Goal: Task Accomplishment & Management: Complete application form

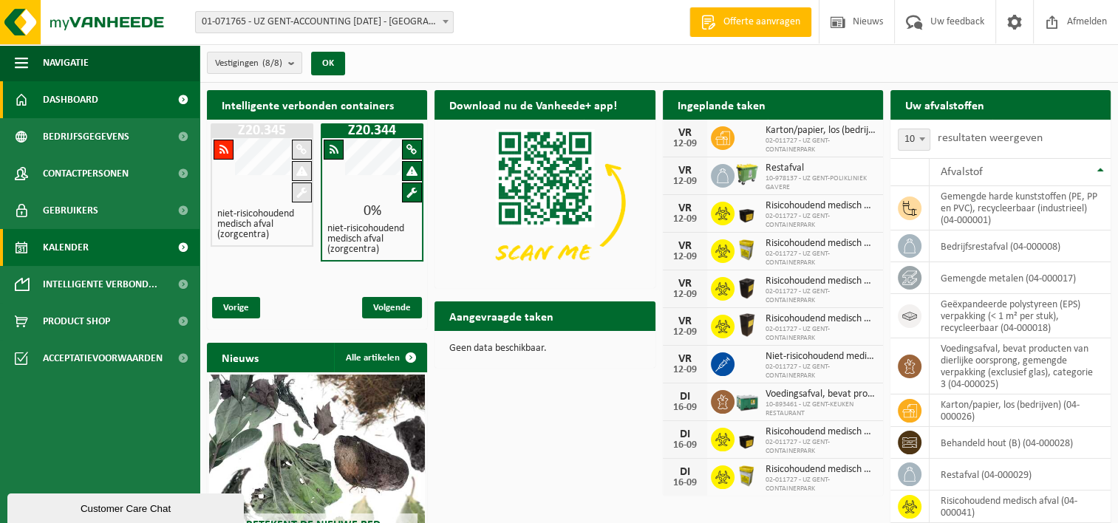
click at [83, 243] on span "Kalender" at bounding box center [66, 247] width 46 height 37
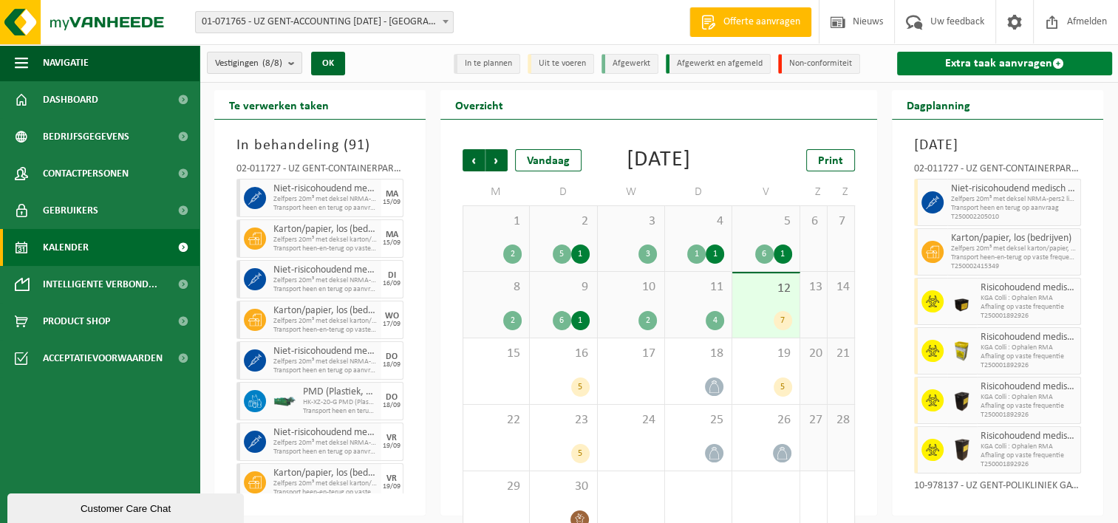
click at [935, 61] on link "Extra taak aanvragen" at bounding box center [1004, 64] width 215 height 24
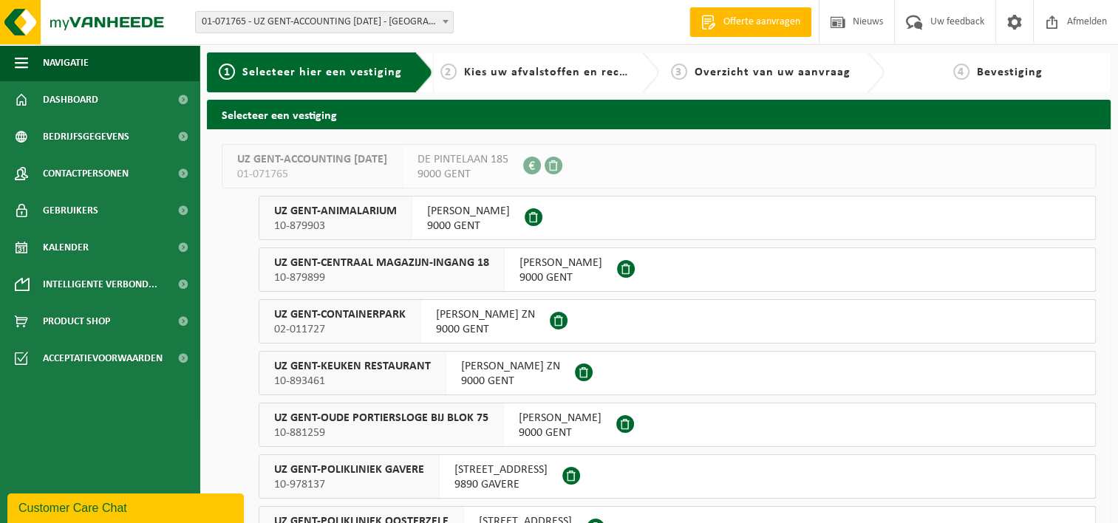
click at [335, 324] on span "02-011727" at bounding box center [340, 329] width 132 height 15
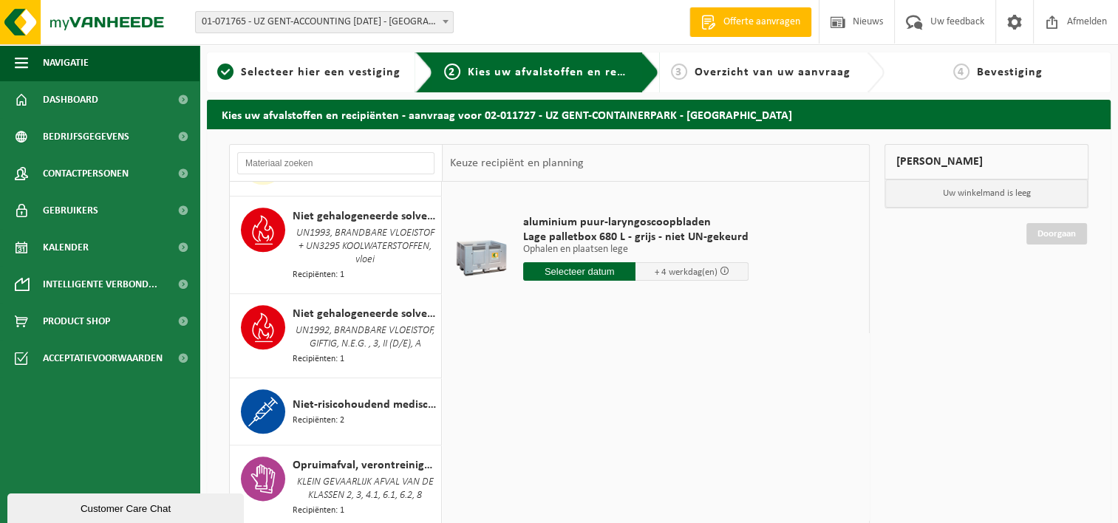
scroll to position [1847, 0]
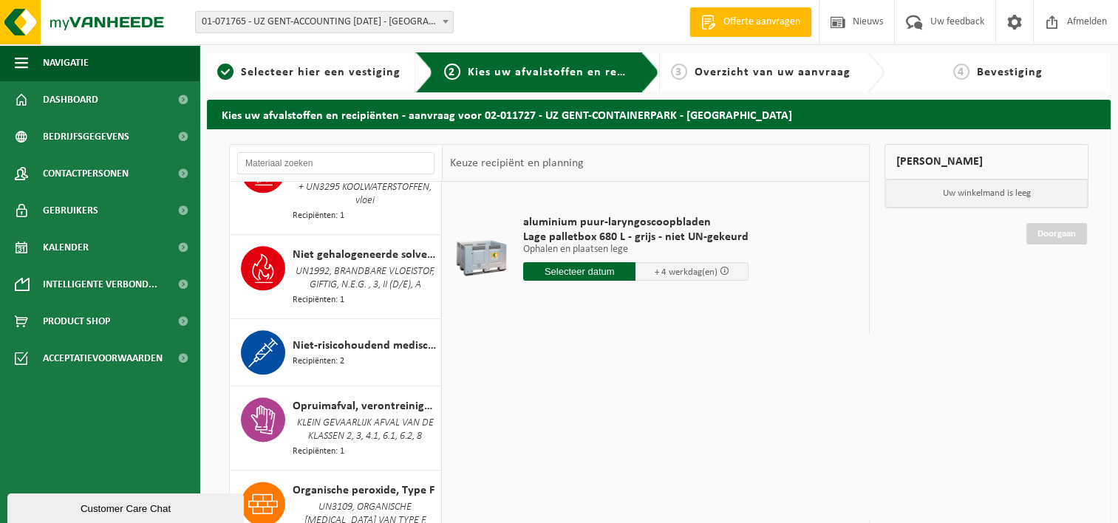
click at [337, 334] on div "Niet-risicohoudend medisch afval (zorgcentra) Recipiënten: 2" at bounding box center [365, 352] width 145 height 44
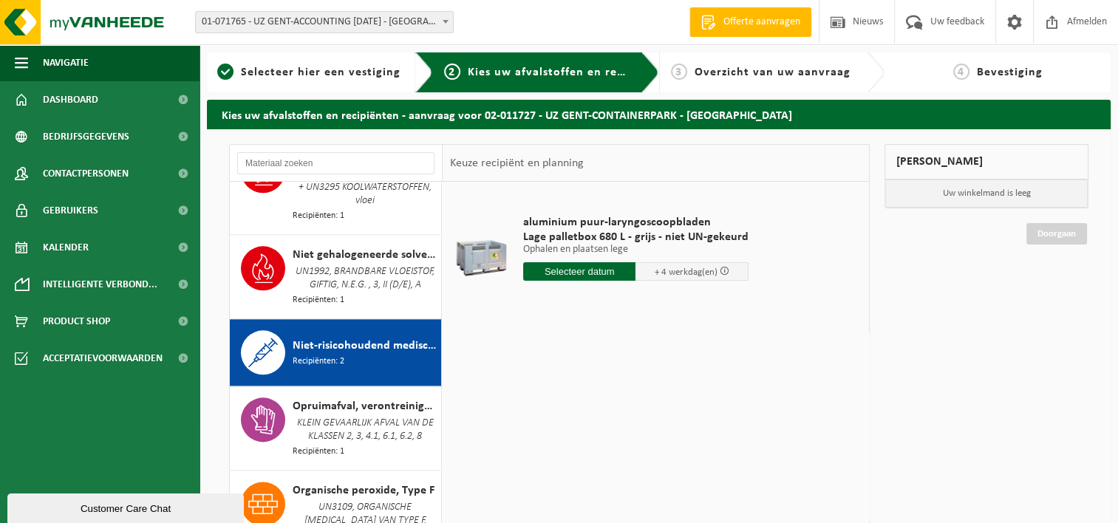
scroll to position [1989, 0]
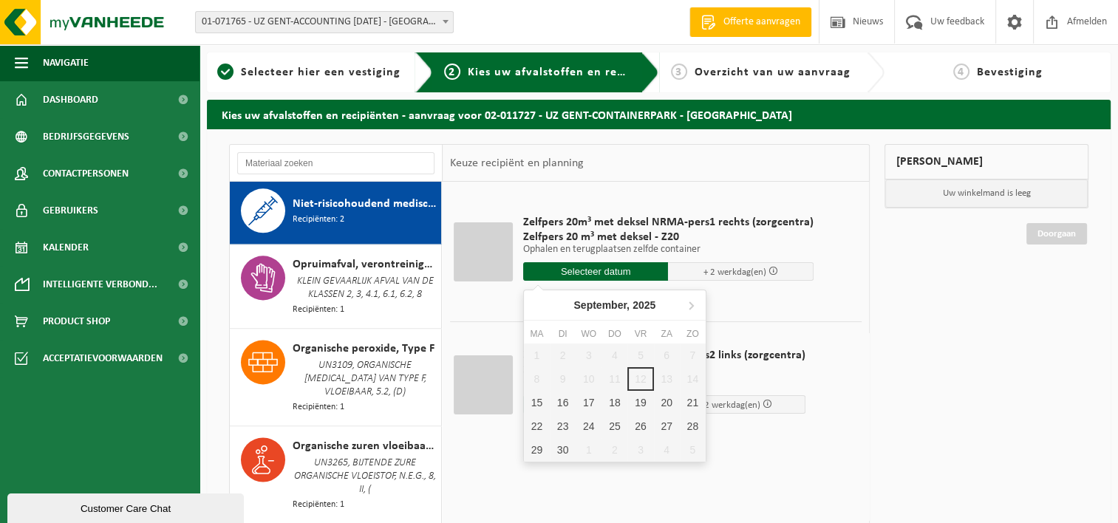
click at [612, 265] on input "text" at bounding box center [596, 271] width 146 height 18
click at [561, 422] on div "23" at bounding box center [563, 427] width 26 height 24
type input "Van 2025-09-23"
type input "2025-09-23"
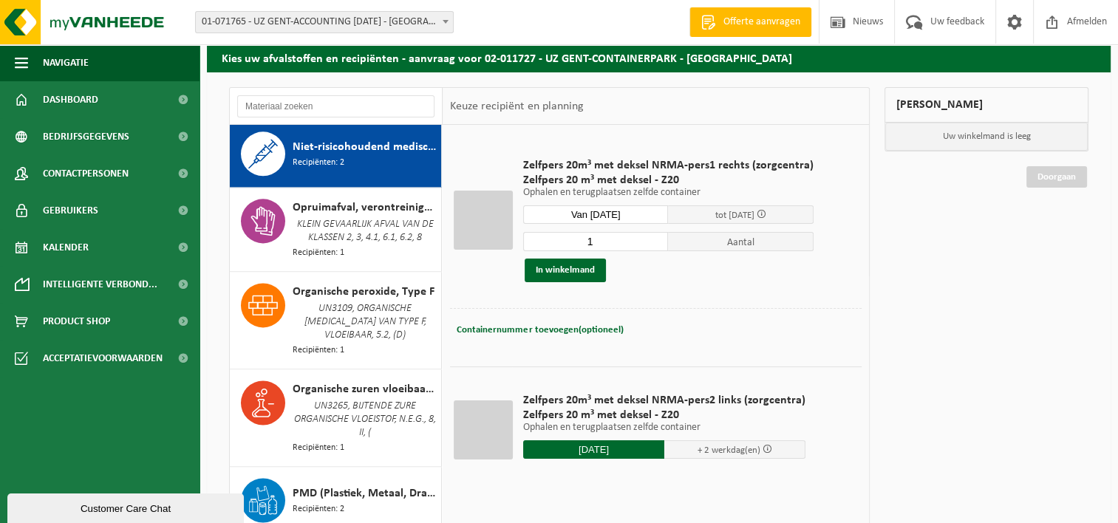
scroll to position [148, 0]
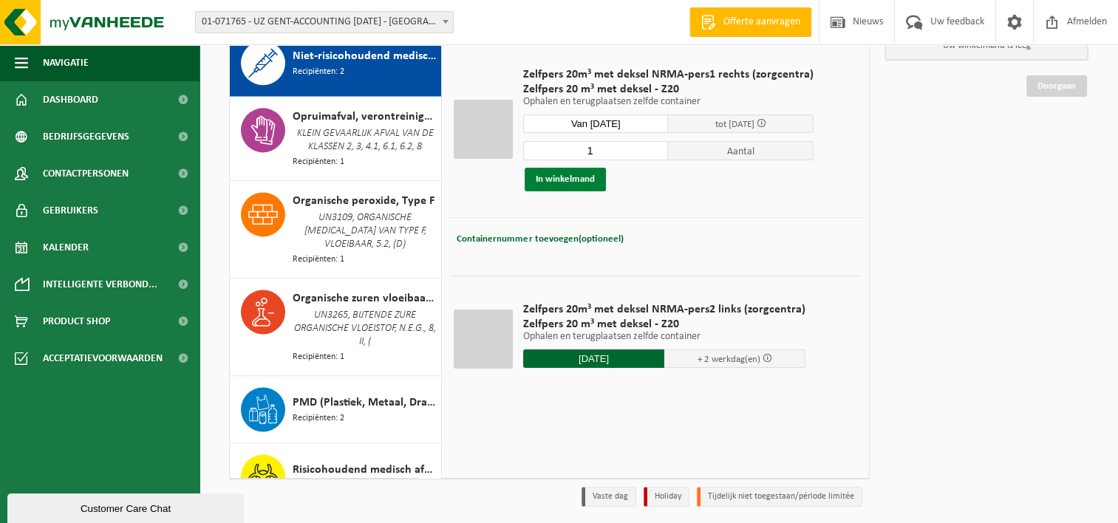
click at [578, 177] on button "In winkelmand" at bounding box center [565, 180] width 81 height 24
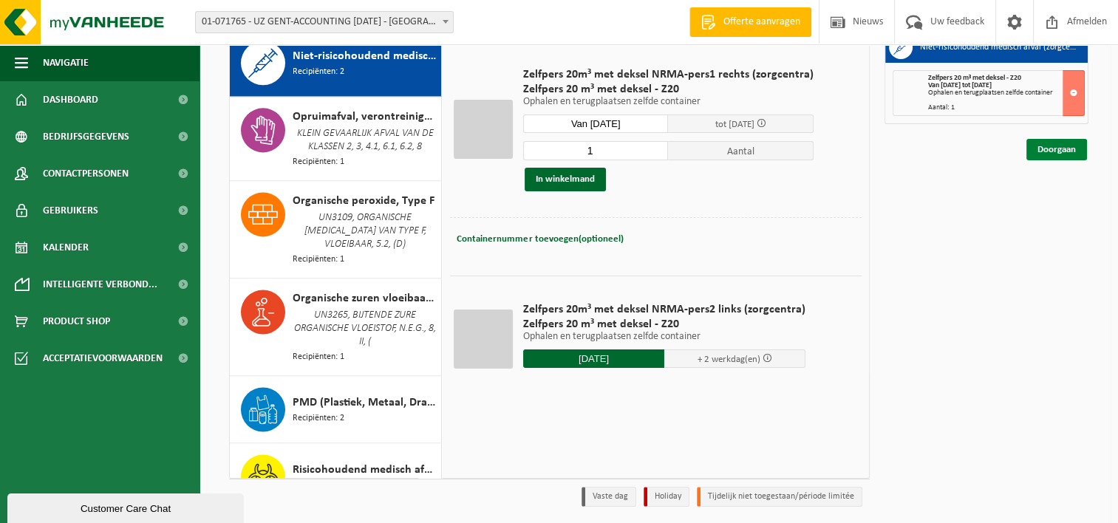
click at [1055, 147] on link "Doorgaan" at bounding box center [1056, 149] width 61 height 21
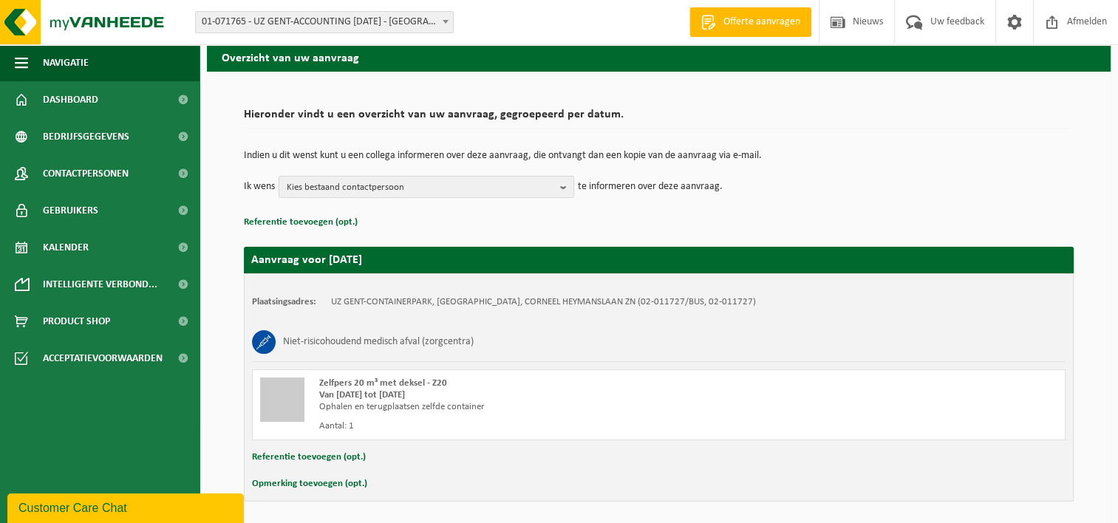
scroll to position [109, 0]
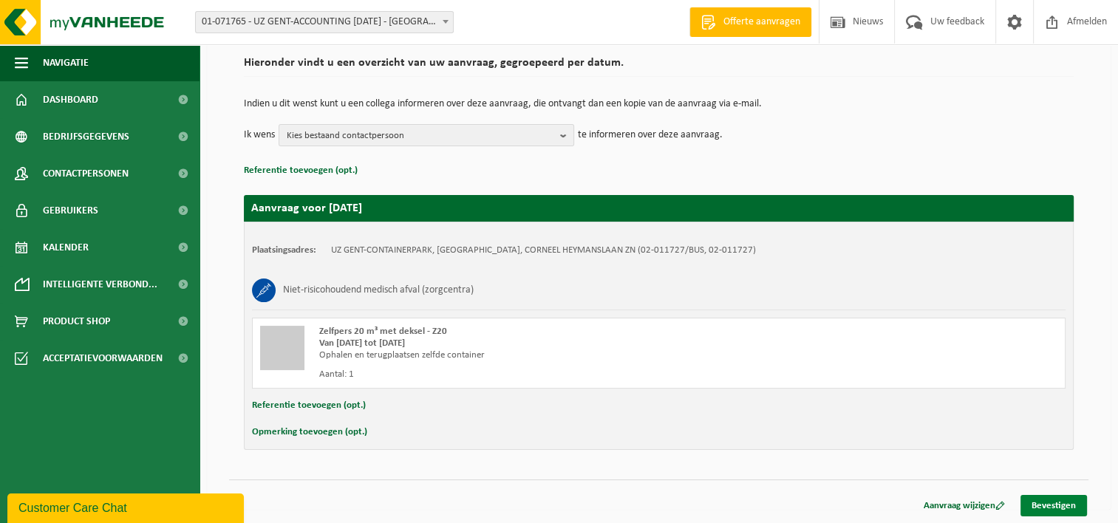
click at [1057, 502] on link "Bevestigen" at bounding box center [1054, 505] width 67 height 21
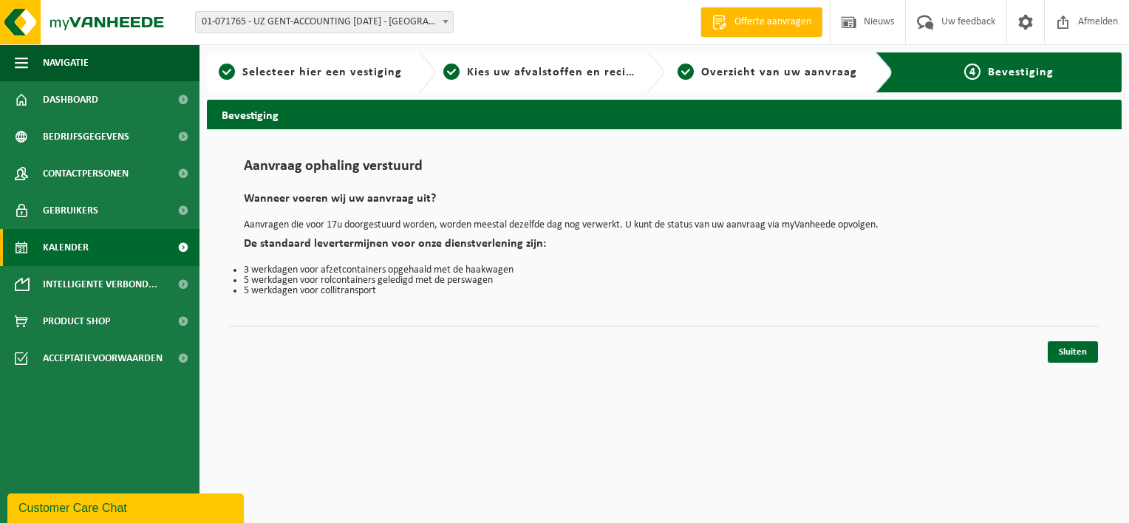
click at [83, 251] on span "Kalender" at bounding box center [66, 247] width 46 height 37
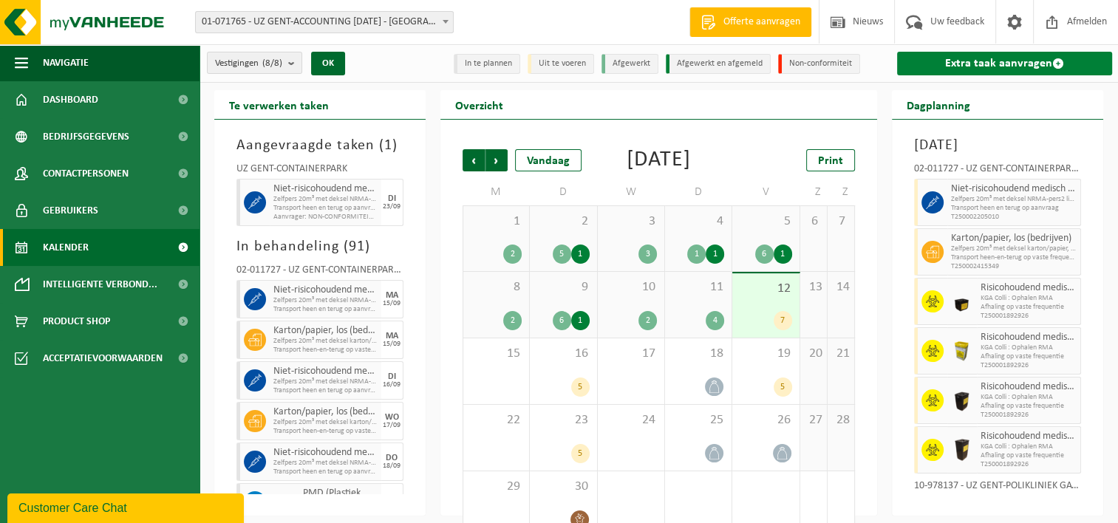
click at [984, 58] on link "Extra taak aanvragen" at bounding box center [1004, 64] width 215 height 24
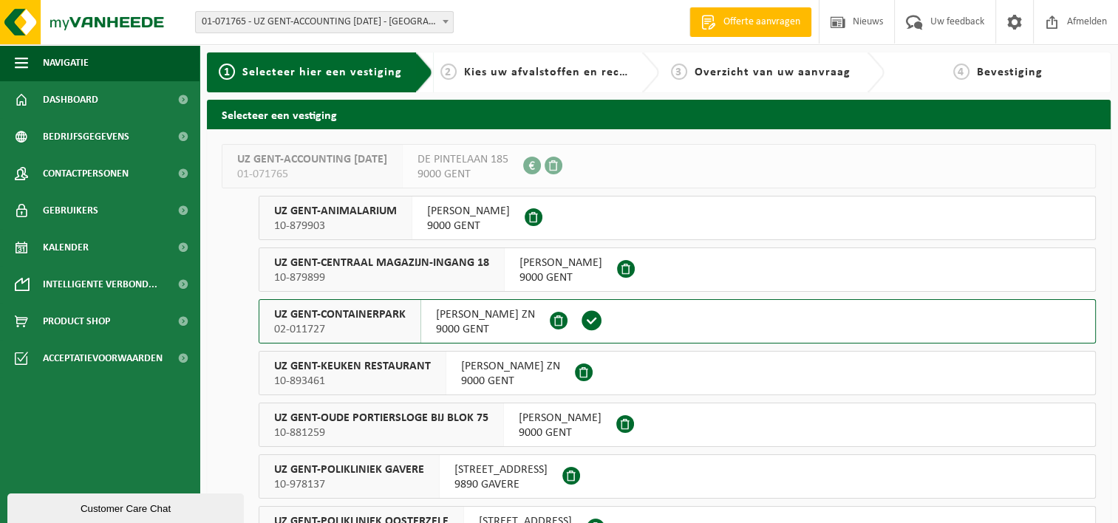
click at [378, 314] on span "UZ GENT-CONTAINERPARK" at bounding box center [340, 314] width 132 height 15
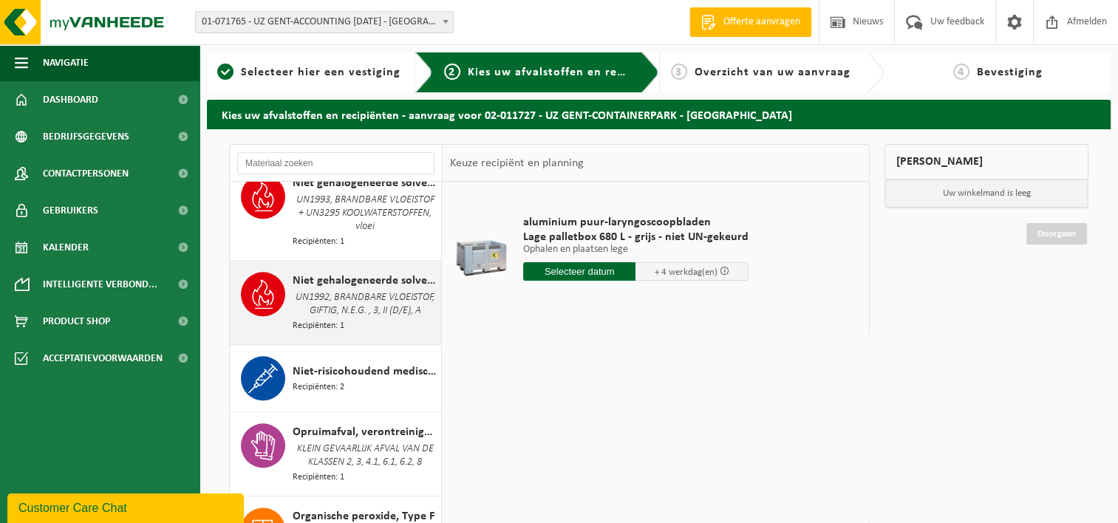
scroll to position [1847, 0]
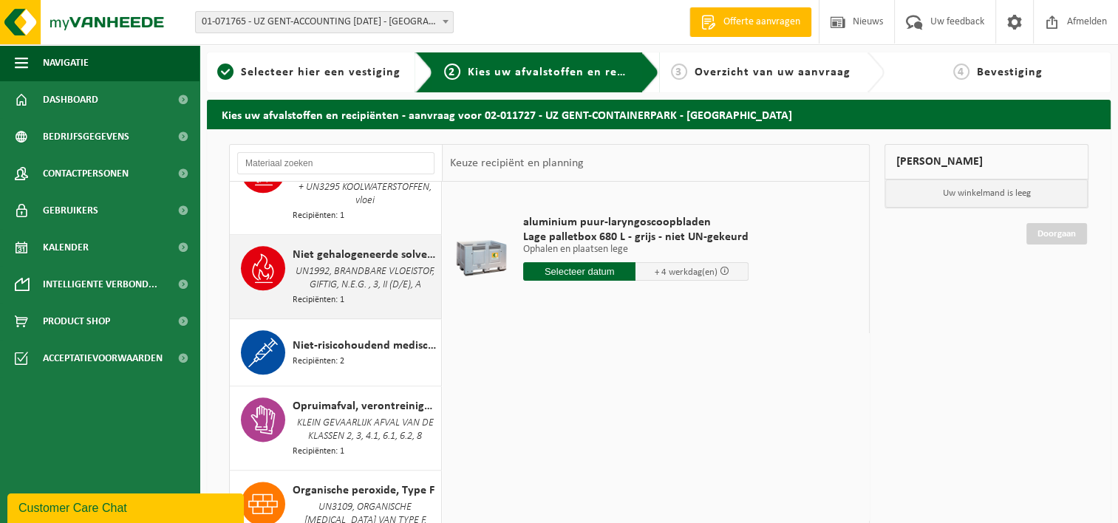
click at [353, 373] on div "Niet-risicohoudend medisch afval (zorgcentra) Recipiënten: 2" at bounding box center [365, 352] width 145 height 44
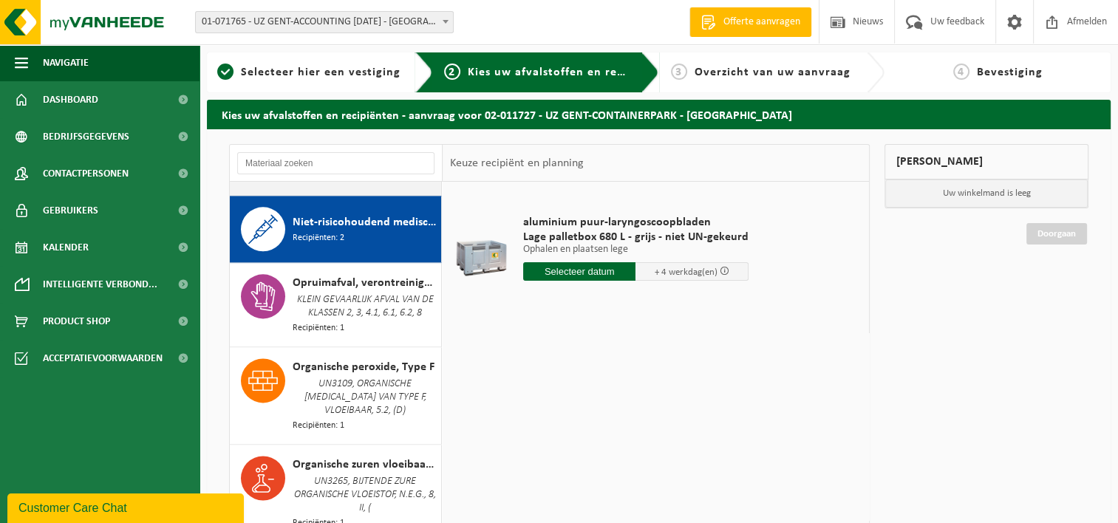
scroll to position [1989, 0]
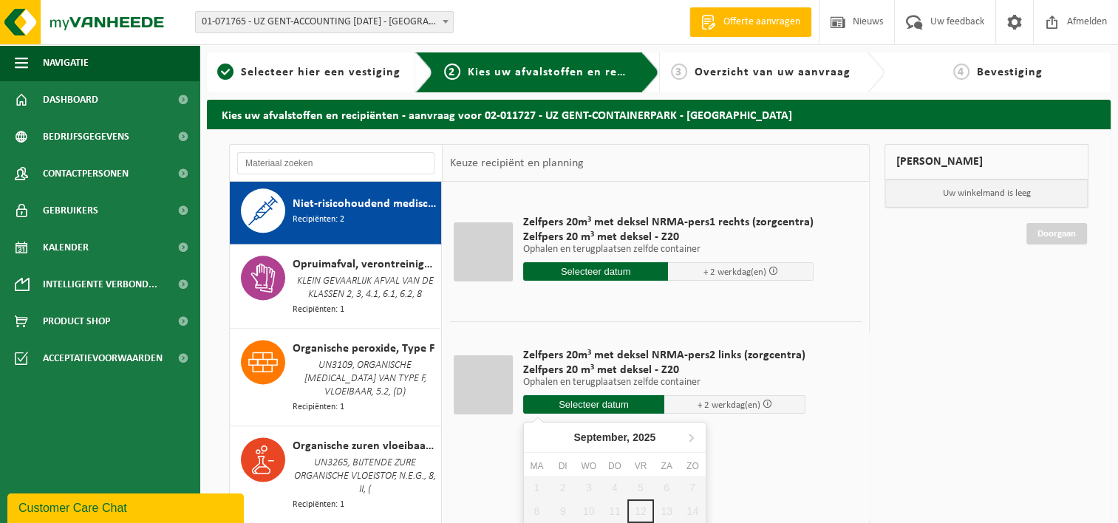
click at [622, 406] on input "text" at bounding box center [593, 404] width 141 height 18
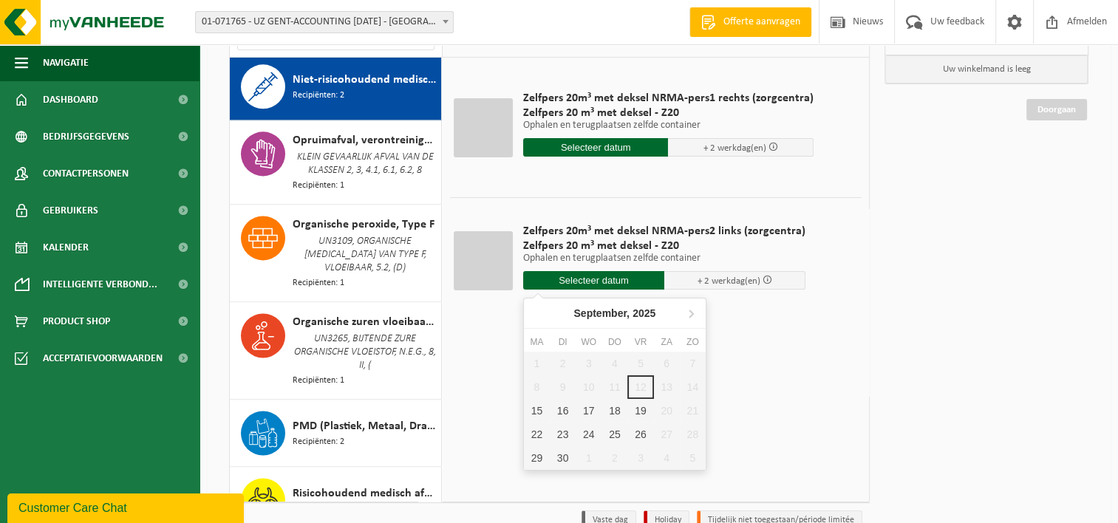
scroll to position [148, 0]
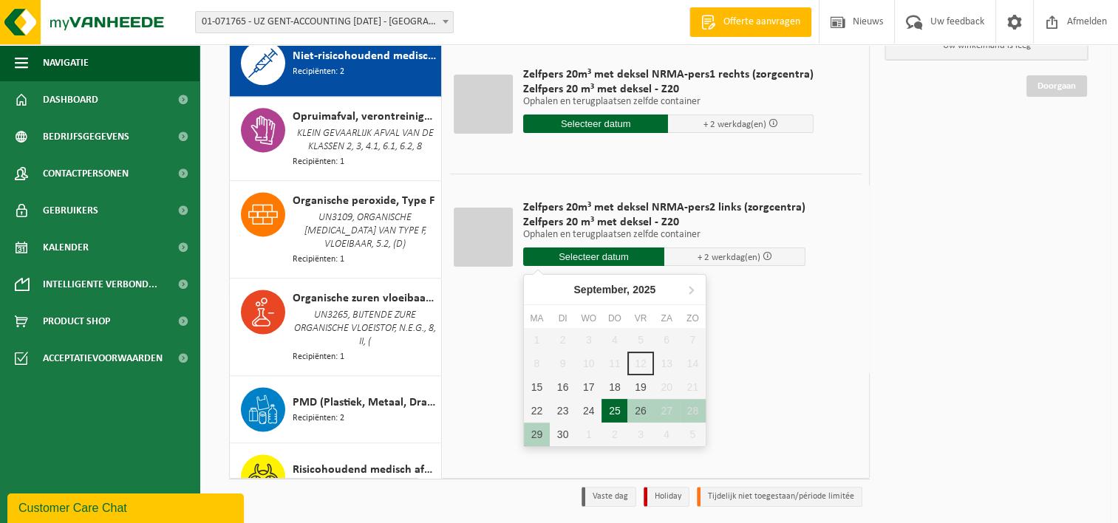
click at [615, 406] on div "25" at bounding box center [615, 411] width 26 height 24
type input "Van 2025-09-25"
type input "2025-09-25"
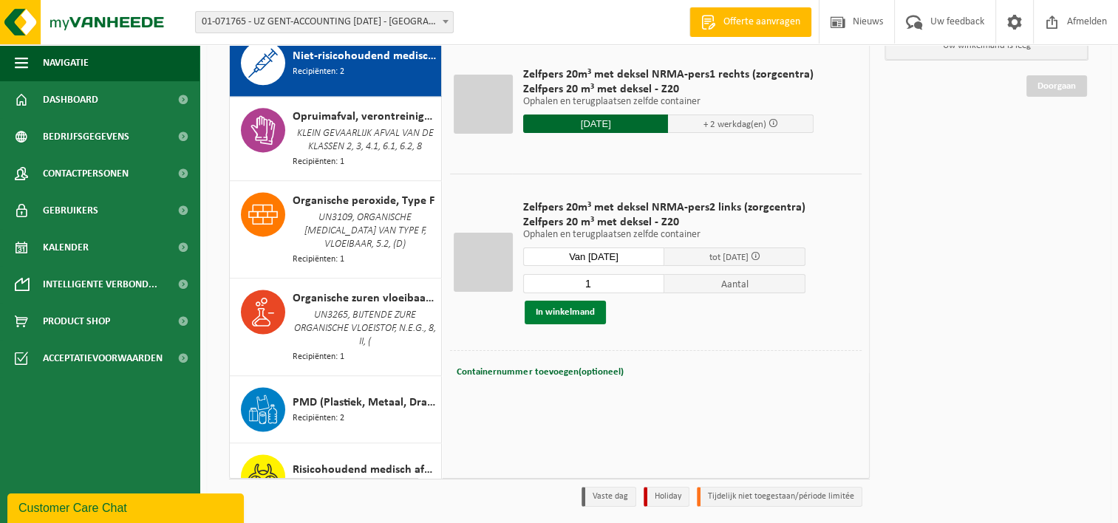
click at [562, 307] on button "In winkelmand" at bounding box center [565, 313] width 81 height 24
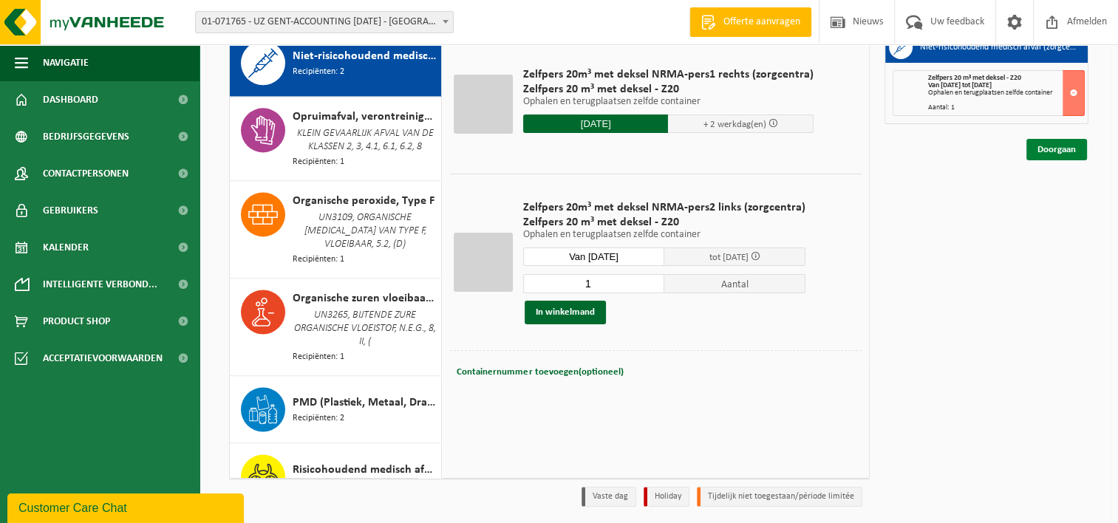
click at [1065, 148] on link "Doorgaan" at bounding box center [1056, 149] width 61 height 21
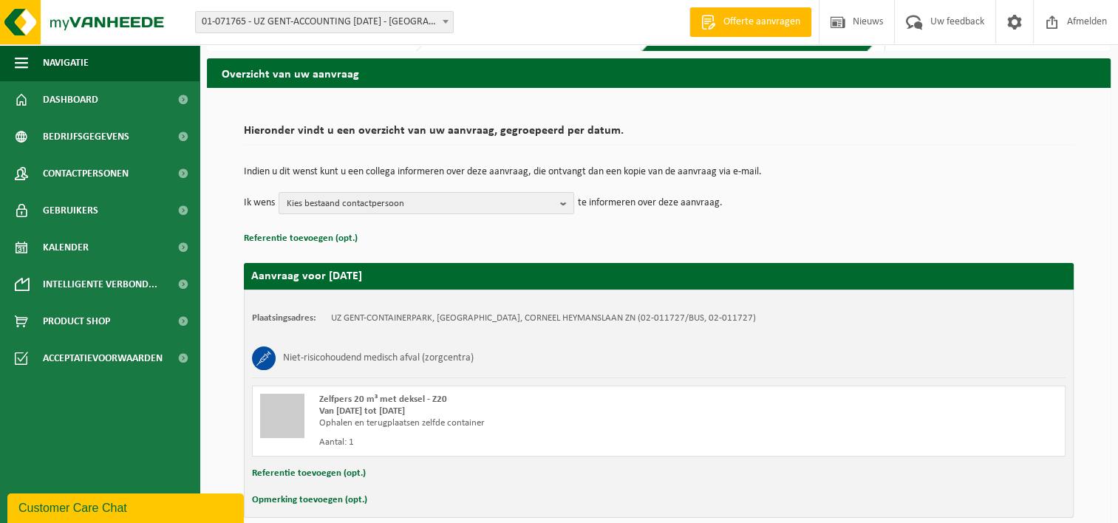
scroll to position [109, 0]
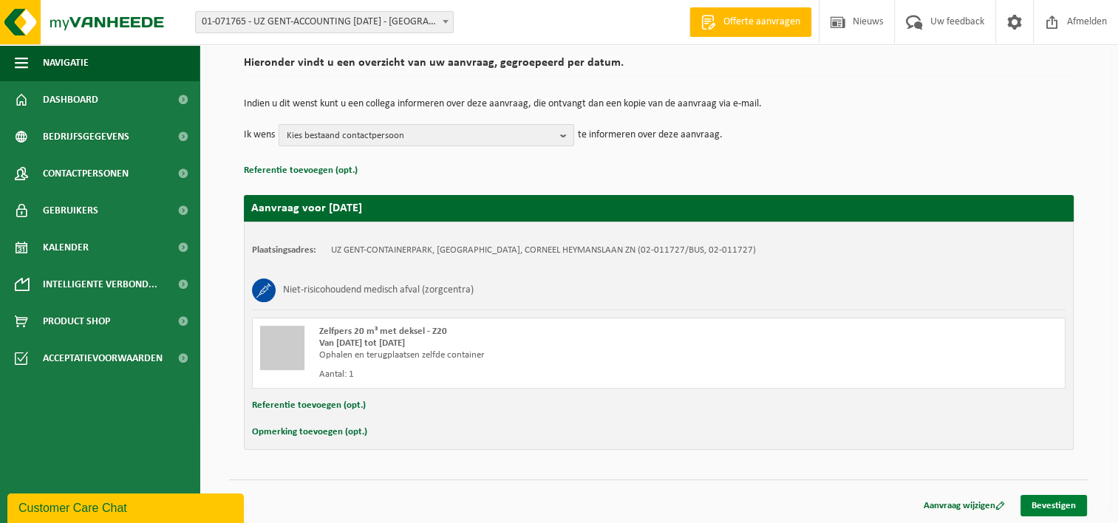
click at [1052, 500] on link "Bevestigen" at bounding box center [1054, 505] width 67 height 21
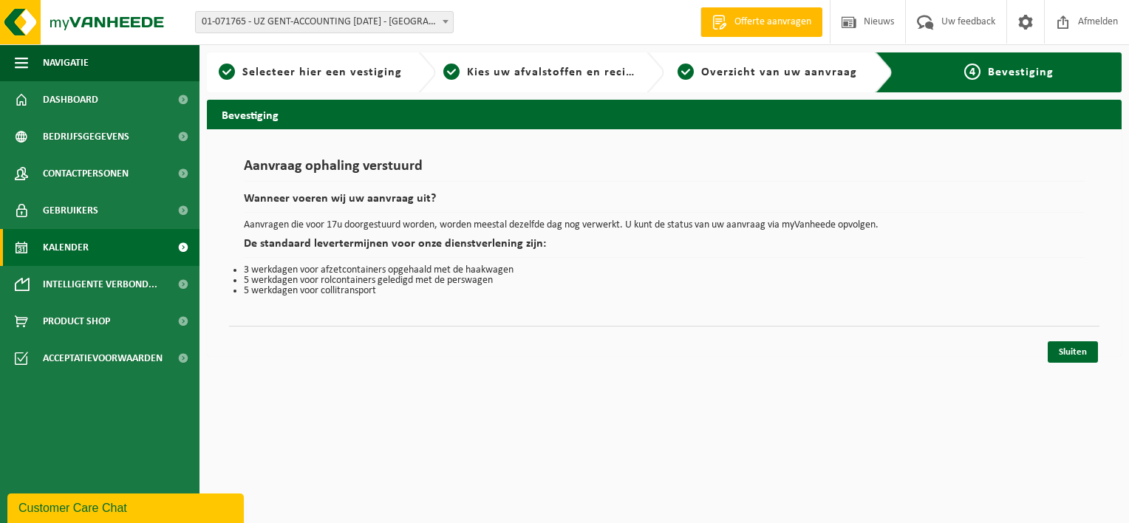
click at [68, 245] on span "Kalender" at bounding box center [66, 247] width 46 height 37
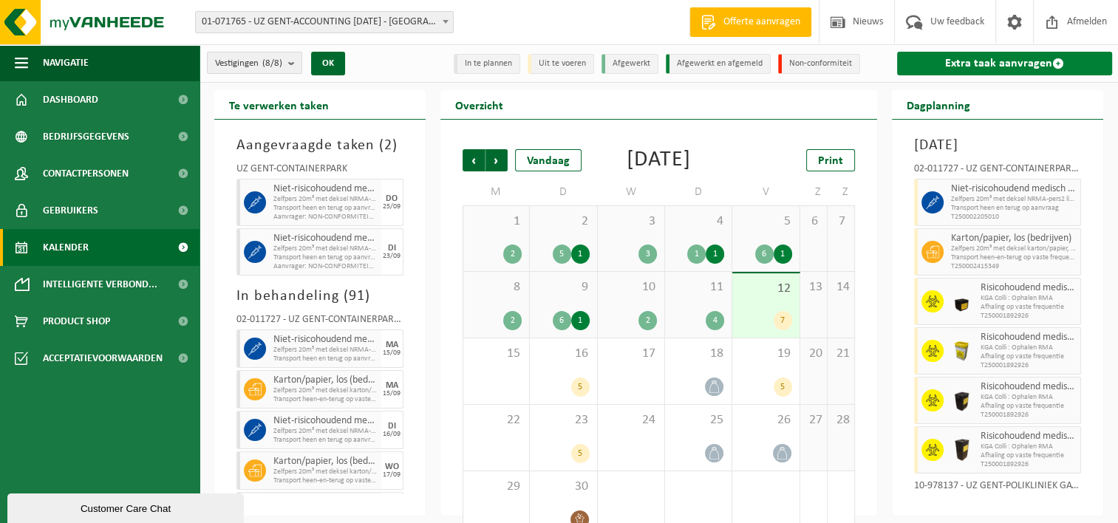
click at [981, 64] on link "Extra taak aanvragen" at bounding box center [1004, 64] width 215 height 24
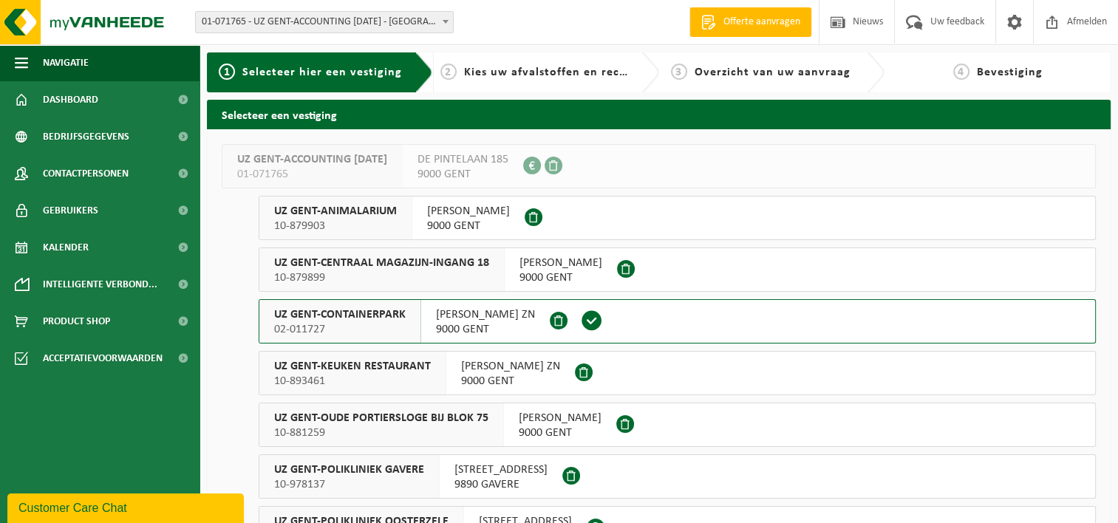
click at [322, 316] on span "UZ GENT-CONTAINERPARK" at bounding box center [340, 314] width 132 height 15
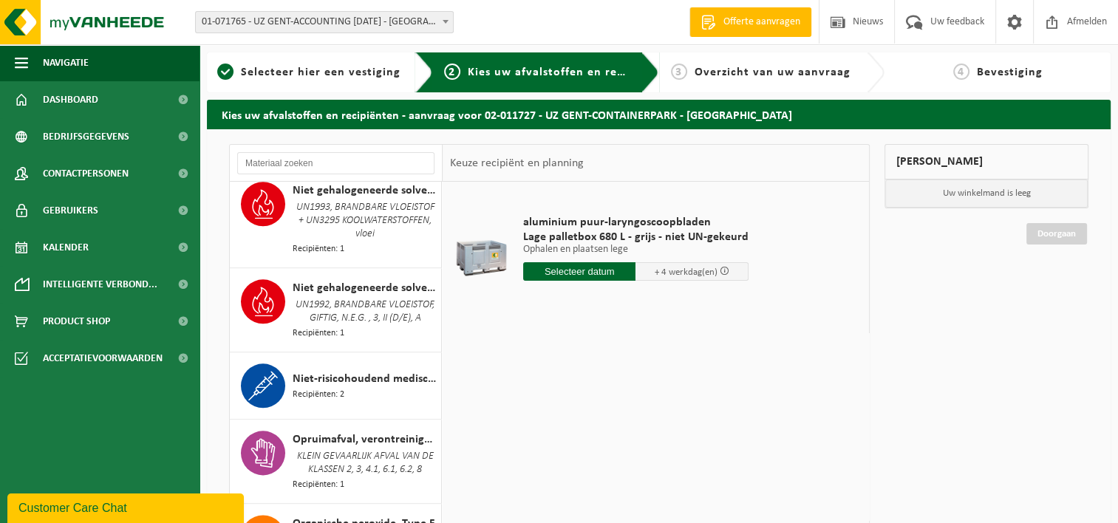
scroll to position [1847, 0]
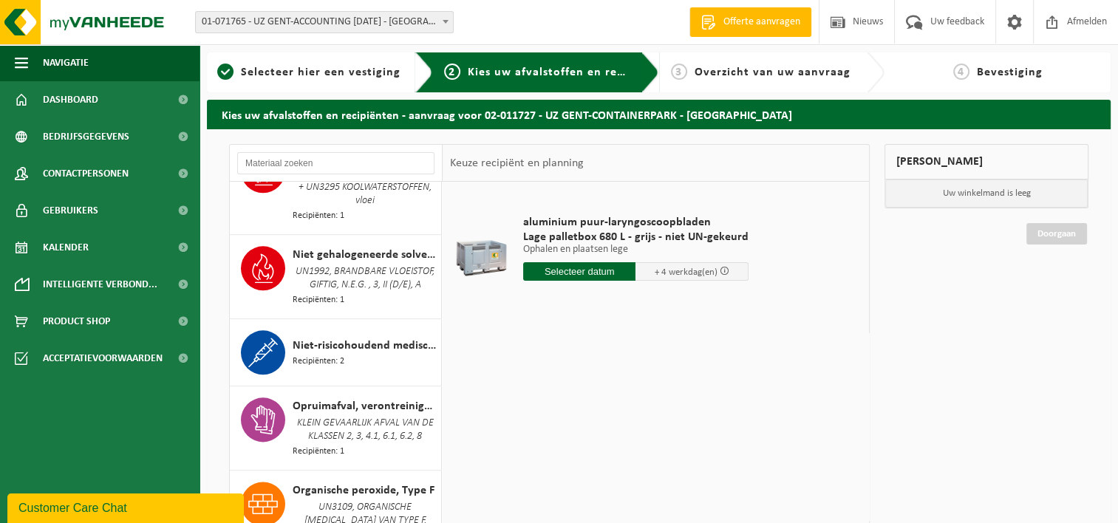
click at [361, 354] on span "Niet-risicohoudend medisch afval (zorgcentra)" at bounding box center [365, 346] width 145 height 18
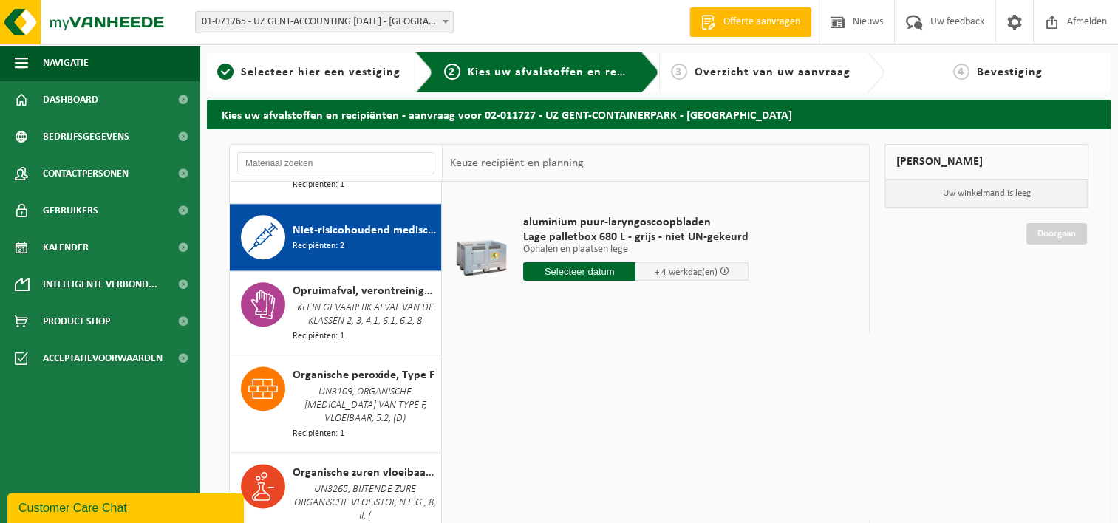
scroll to position [1989, 0]
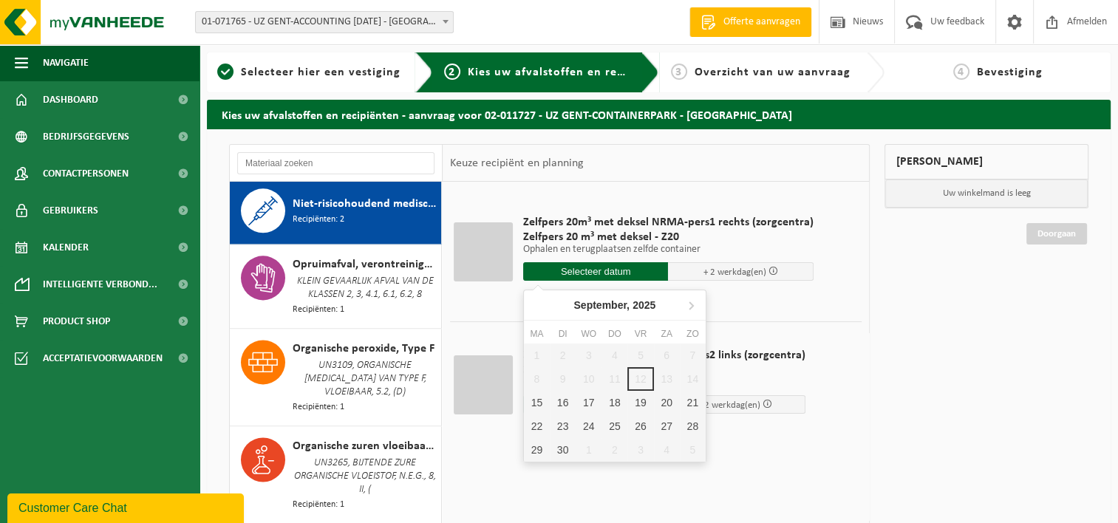
click at [588, 269] on input "text" at bounding box center [596, 271] width 146 height 18
click at [641, 423] on div "26" at bounding box center [640, 427] width 26 height 24
type input "Van 2025-09-26"
type input "2025-09-26"
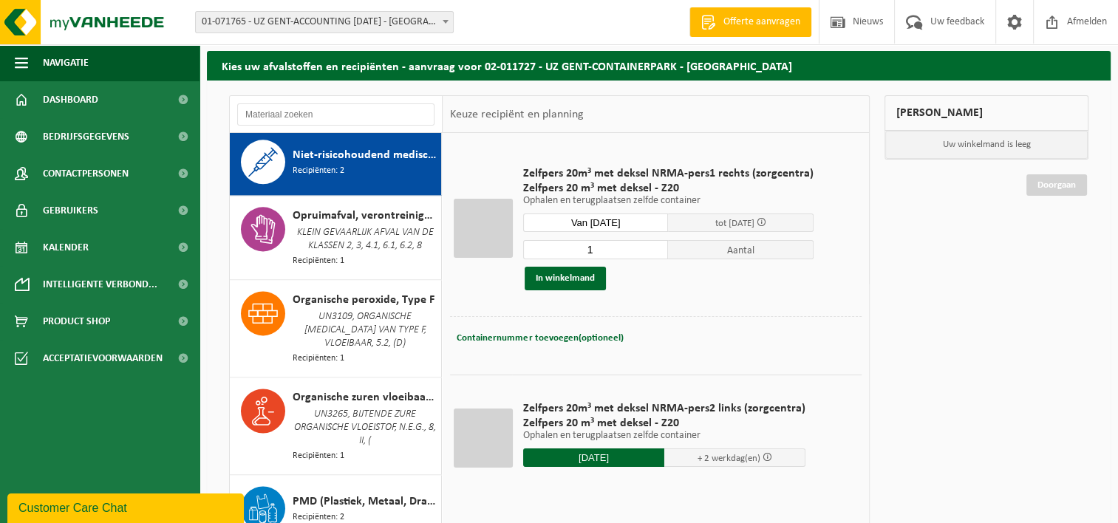
scroll to position [148, 0]
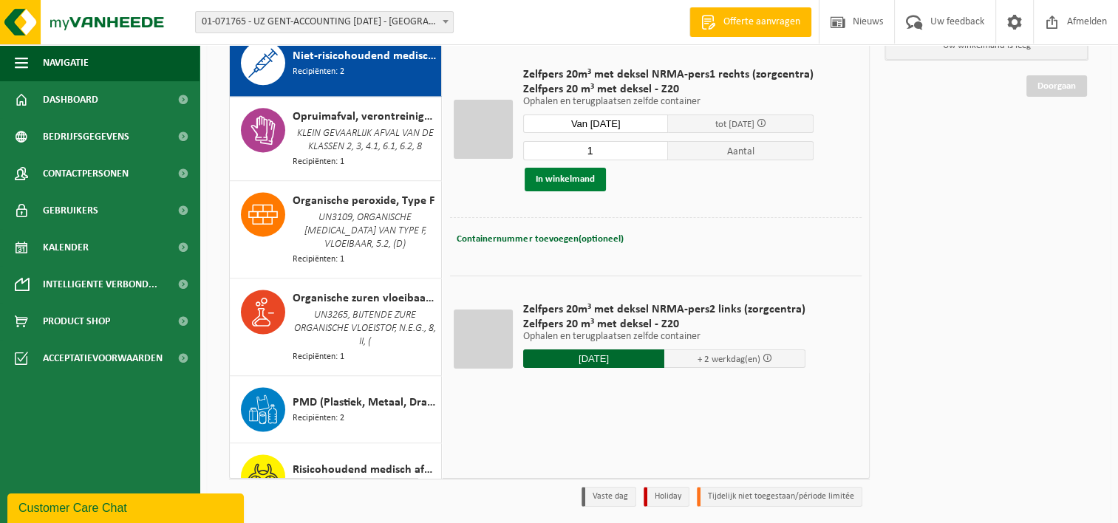
click at [573, 174] on button "In winkelmand" at bounding box center [565, 180] width 81 height 24
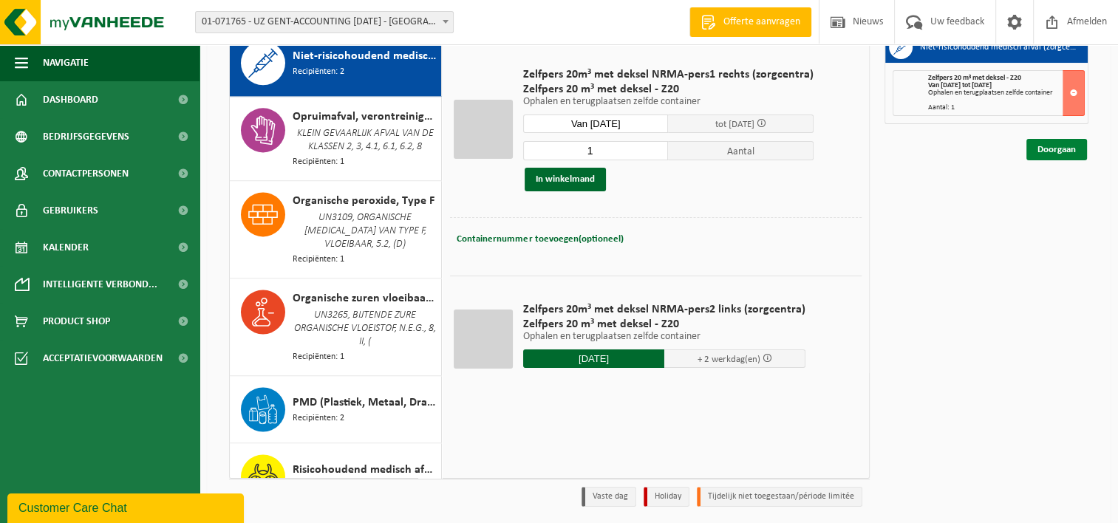
click at [1052, 148] on link "Doorgaan" at bounding box center [1056, 149] width 61 height 21
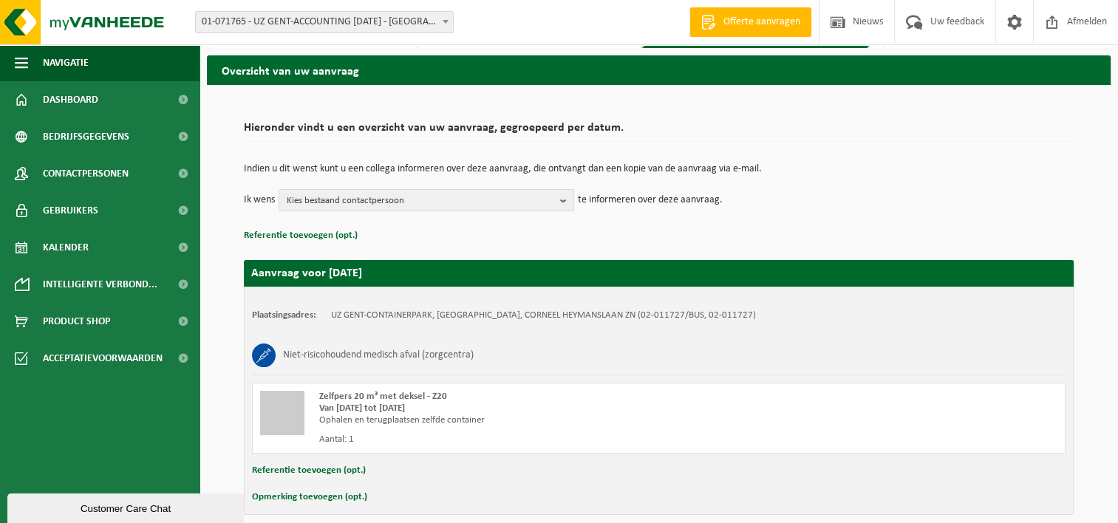
scroll to position [109, 0]
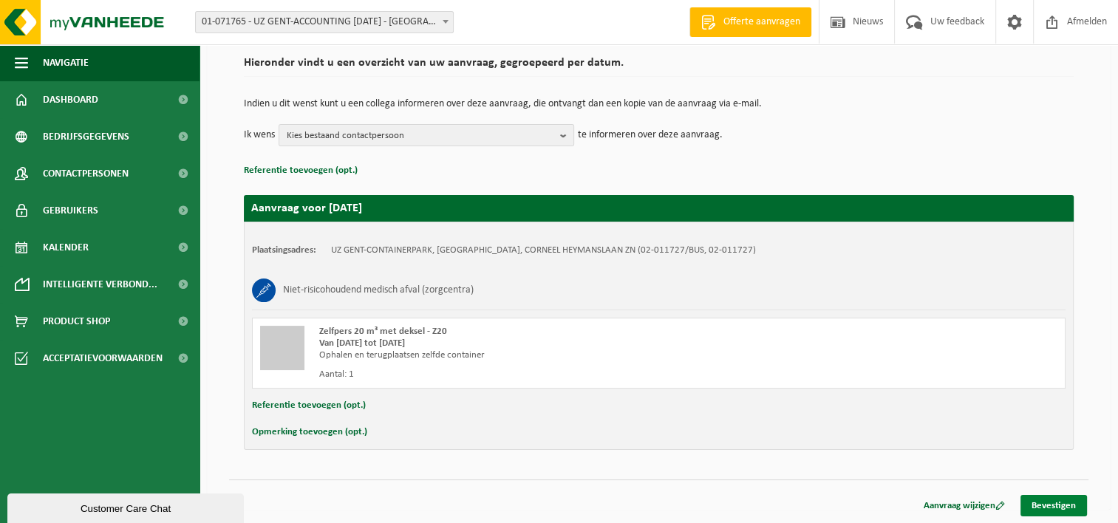
click at [1063, 503] on link "Bevestigen" at bounding box center [1054, 505] width 67 height 21
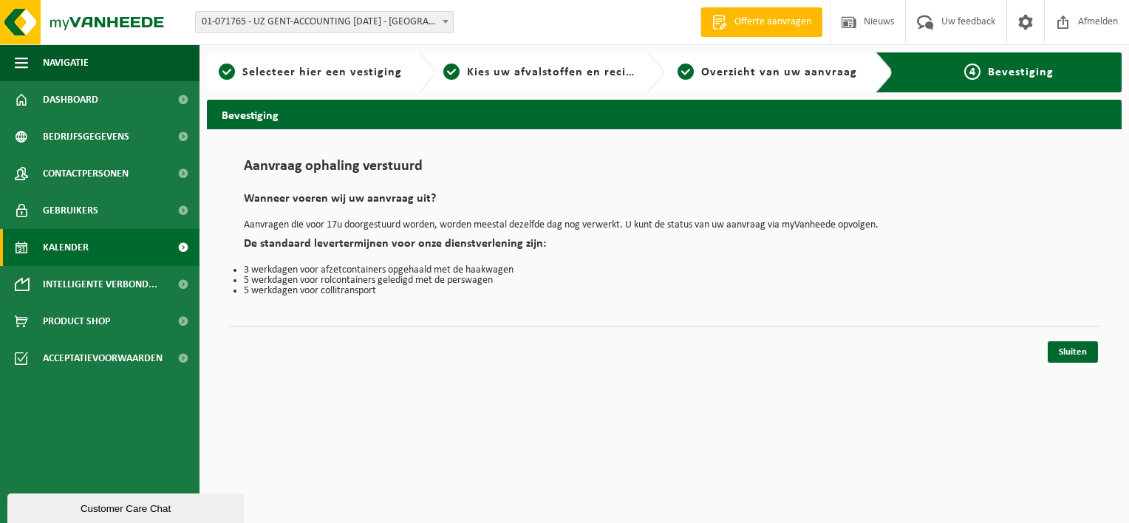
click at [61, 253] on span "Kalender" at bounding box center [66, 247] width 46 height 37
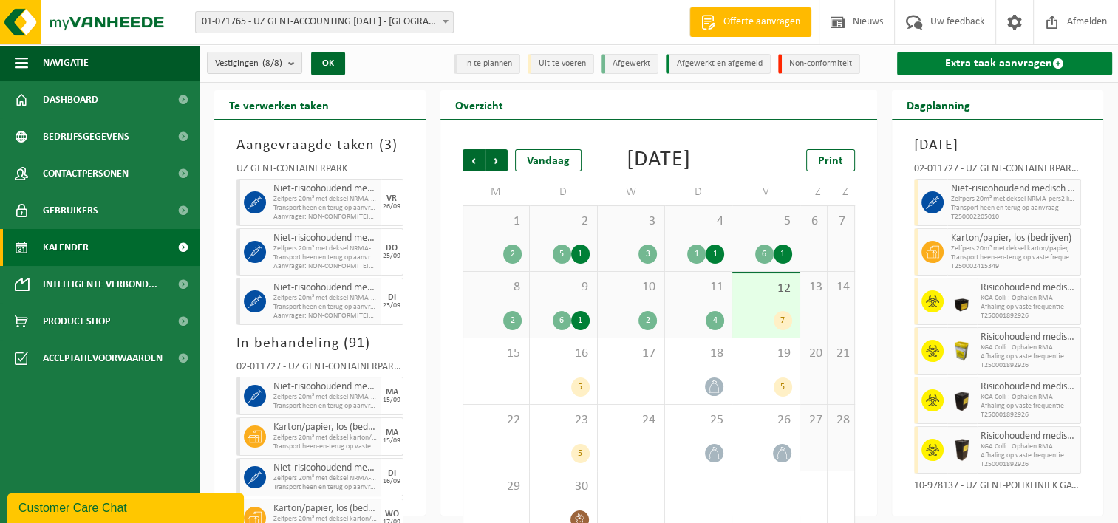
click at [1004, 61] on link "Extra taak aanvragen" at bounding box center [1004, 64] width 215 height 24
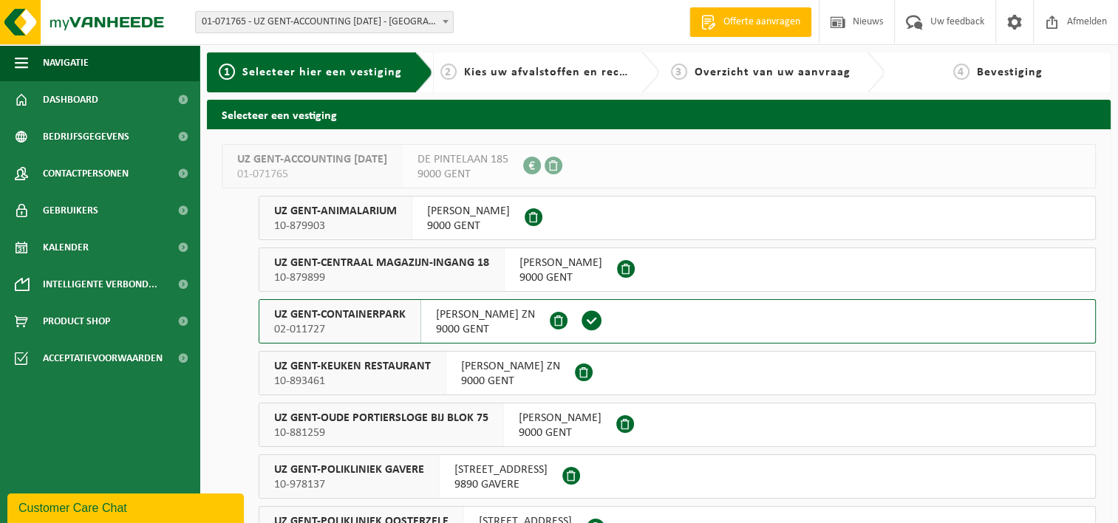
click at [361, 311] on span "UZ GENT-CONTAINERPARK" at bounding box center [340, 314] width 132 height 15
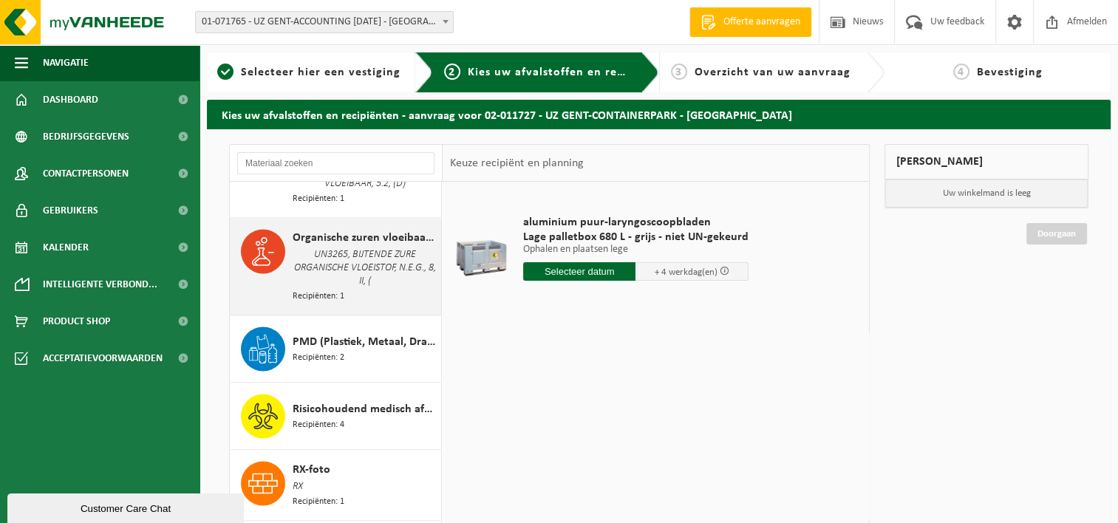
scroll to position [2217, 0]
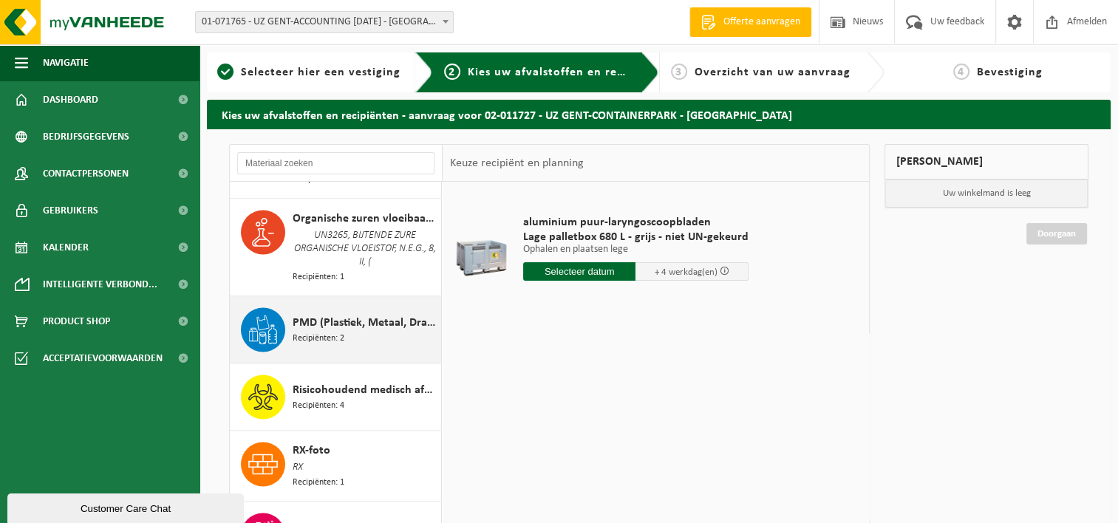
click at [325, 340] on span "Recipiënten: 2" at bounding box center [319, 339] width 52 height 14
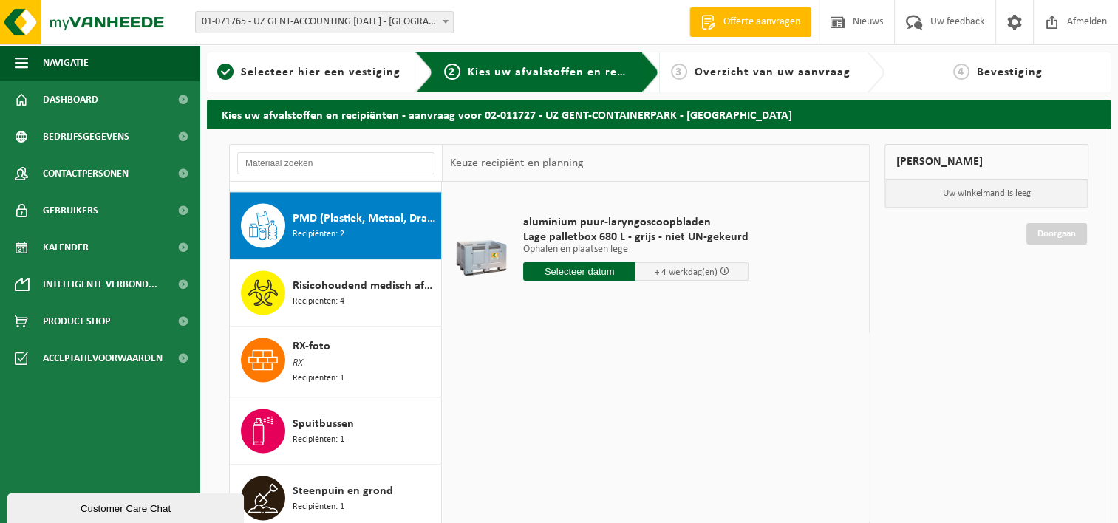
scroll to position [2329, 0]
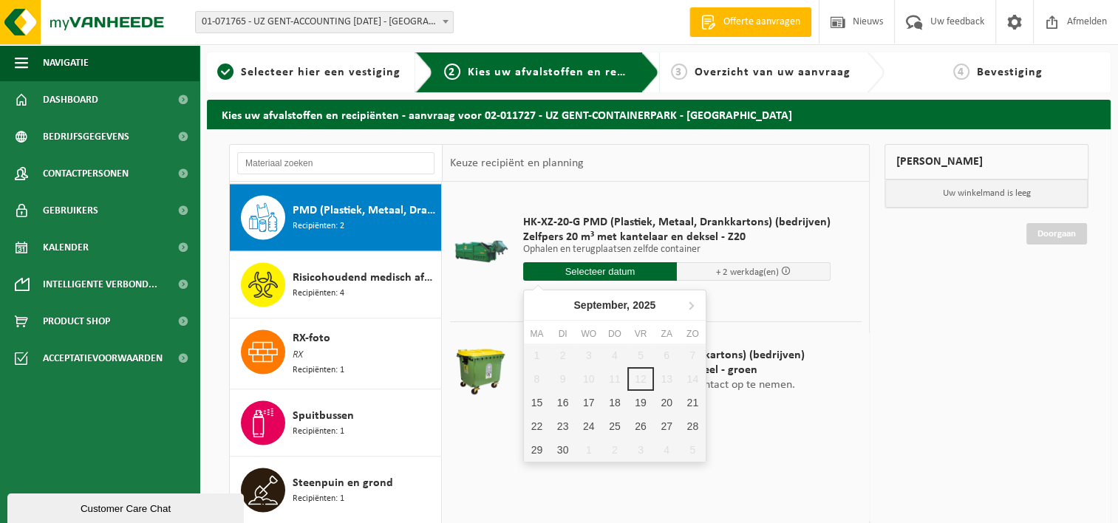
click at [602, 274] on input "text" at bounding box center [600, 271] width 154 height 18
click at [638, 421] on div "26" at bounding box center [640, 427] width 26 height 24
type input "Van 2025-09-26"
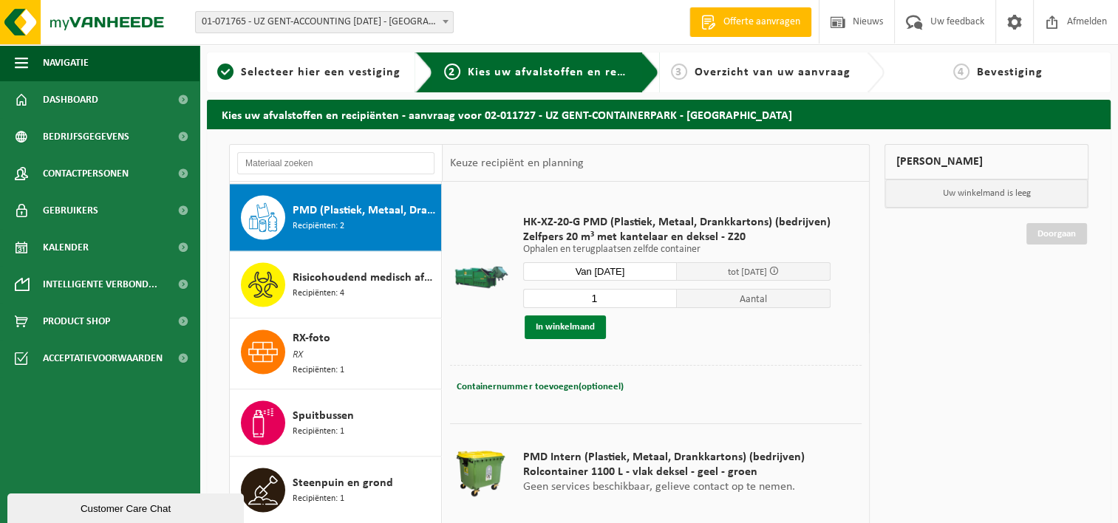
click at [573, 326] on button "In winkelmand" at bounding box center [565, 328] width 81 height 24
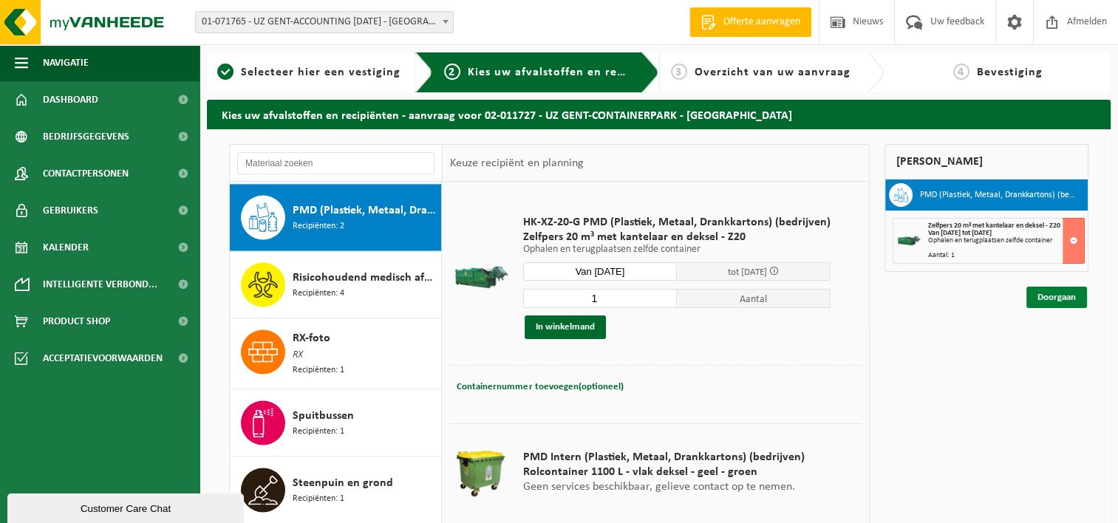
click at [1065, 301] on link "Doorgaan" at bounding box center [1056, 297] width 61 height 21
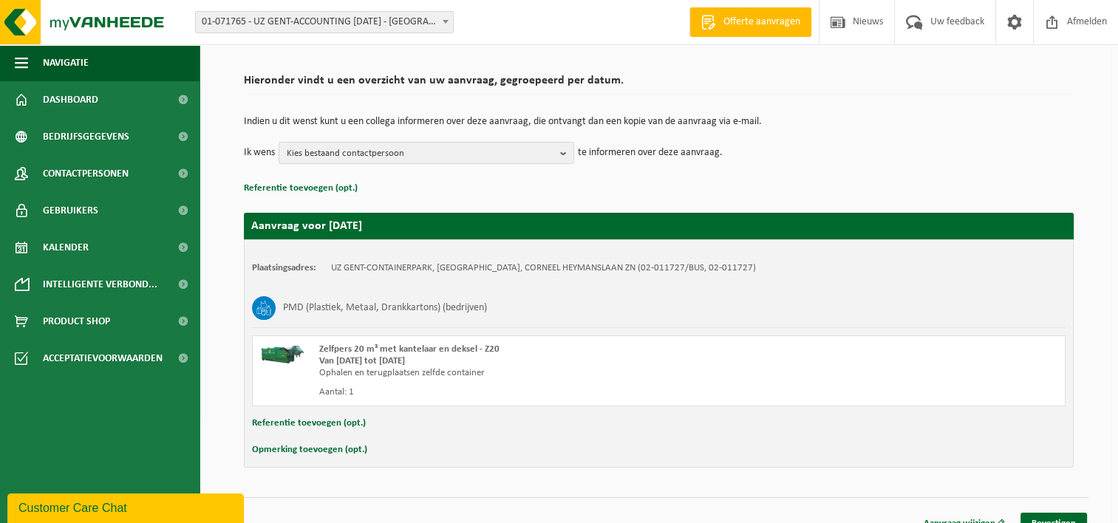
scroll to position [109, 0]
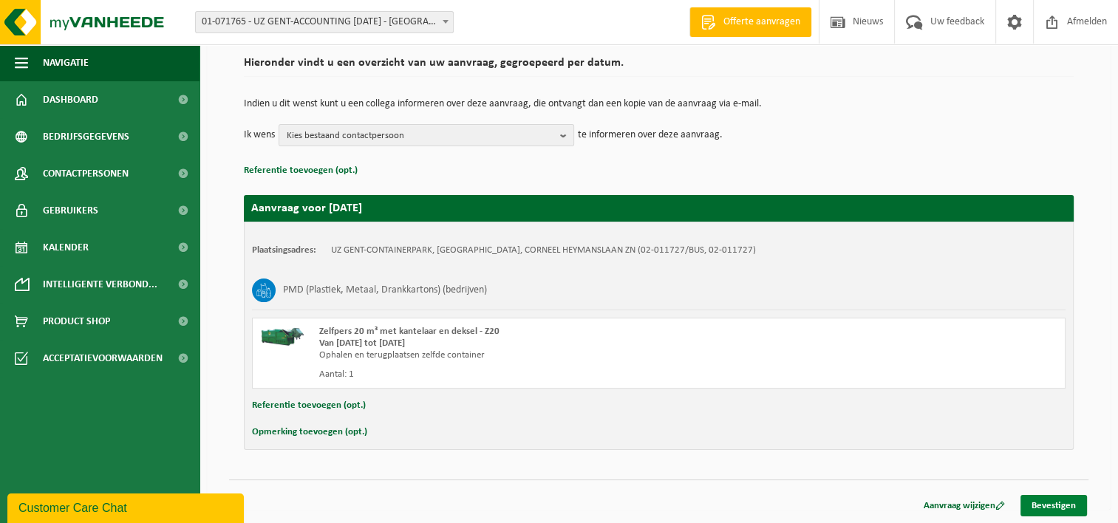
click at [1057, 500] on link "Bevestigen" at bounding box center [1054, 505] width 67 height 21
